Goal: Task Accomplishment & Management: Manage account settings

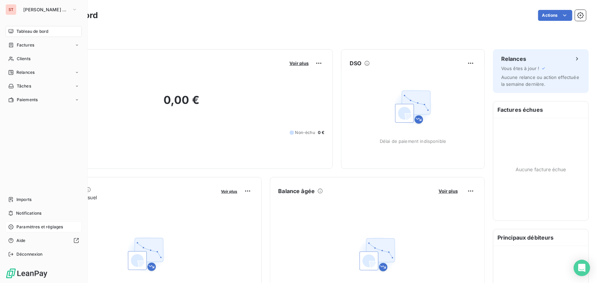
click at [16, 229] on span "Paramètres et réglages" at bounding box center [39, 227] width 47 height 6
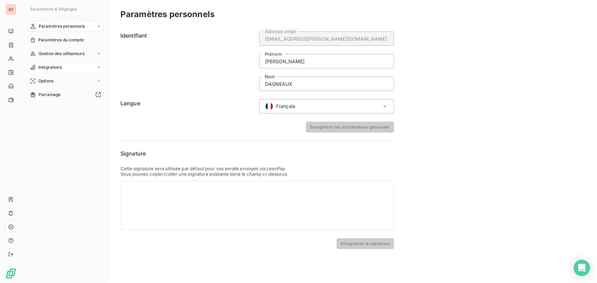
click at [61, 67] on span "Intégrations" at bounding box center [50, 67] width 24 height 6
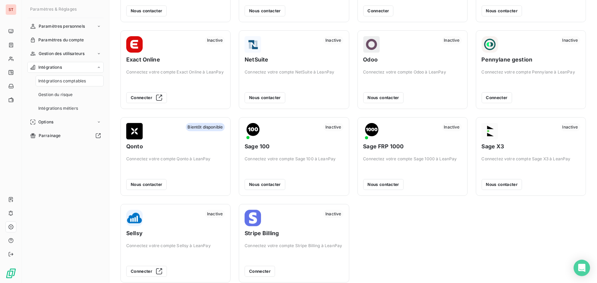
scroll to position [93, 0]
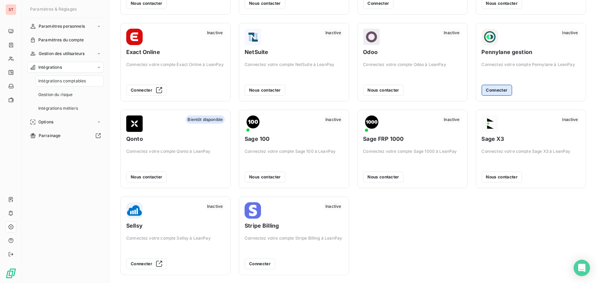
click at [486, 88] on button "Connecter" at bounding box center [497, 90] width 30 height 11
